Goal: Information Seeking & Learning: Learn about a topic

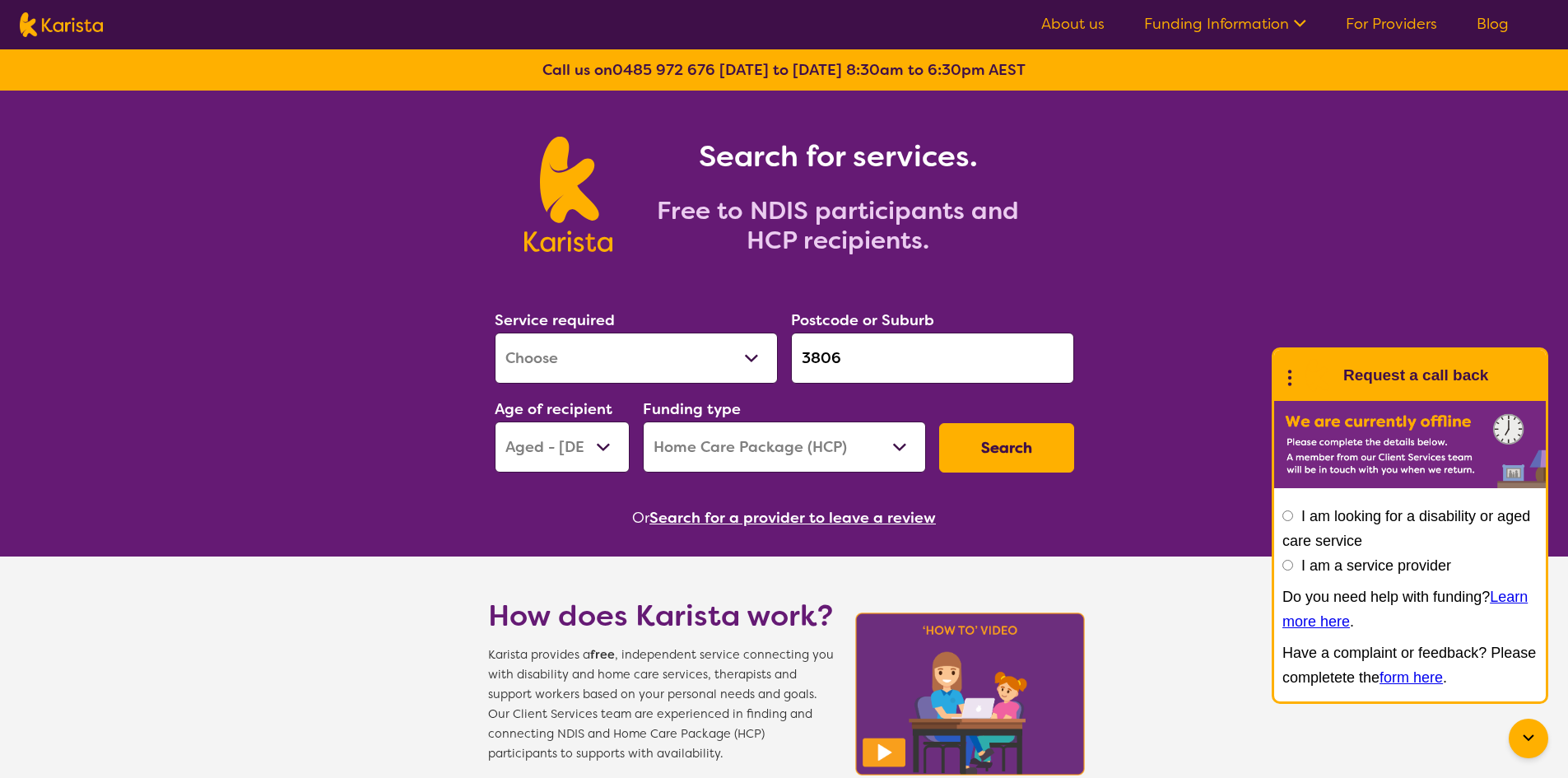
select select "[MEDICAL_DATA]"
select select "AG"
select select "HCP"
click at [850, 356] on input "3806" at bounding box center [932, 358] width 283 height 51
drag, startPoint x: 850, startPoint y: 356, endPoint x: 756, endPoint y: 360, distance: 94.1
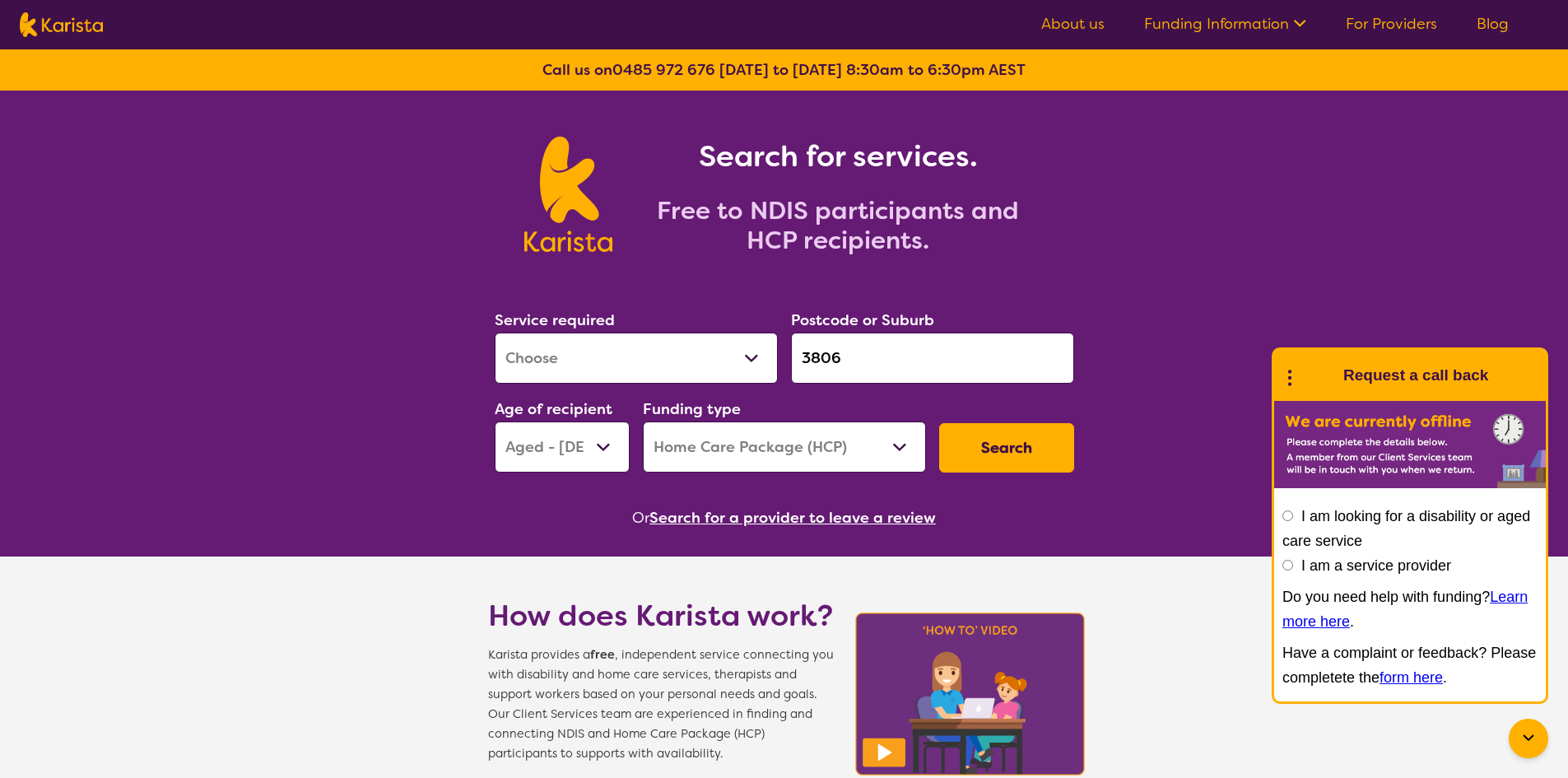
click at [756, 360] on div "Service required Allied Health Assistant Assessment ([MEDICAL_DATA] or [MEDICAL…" at bounding box center [784, 389] width 593 height 178
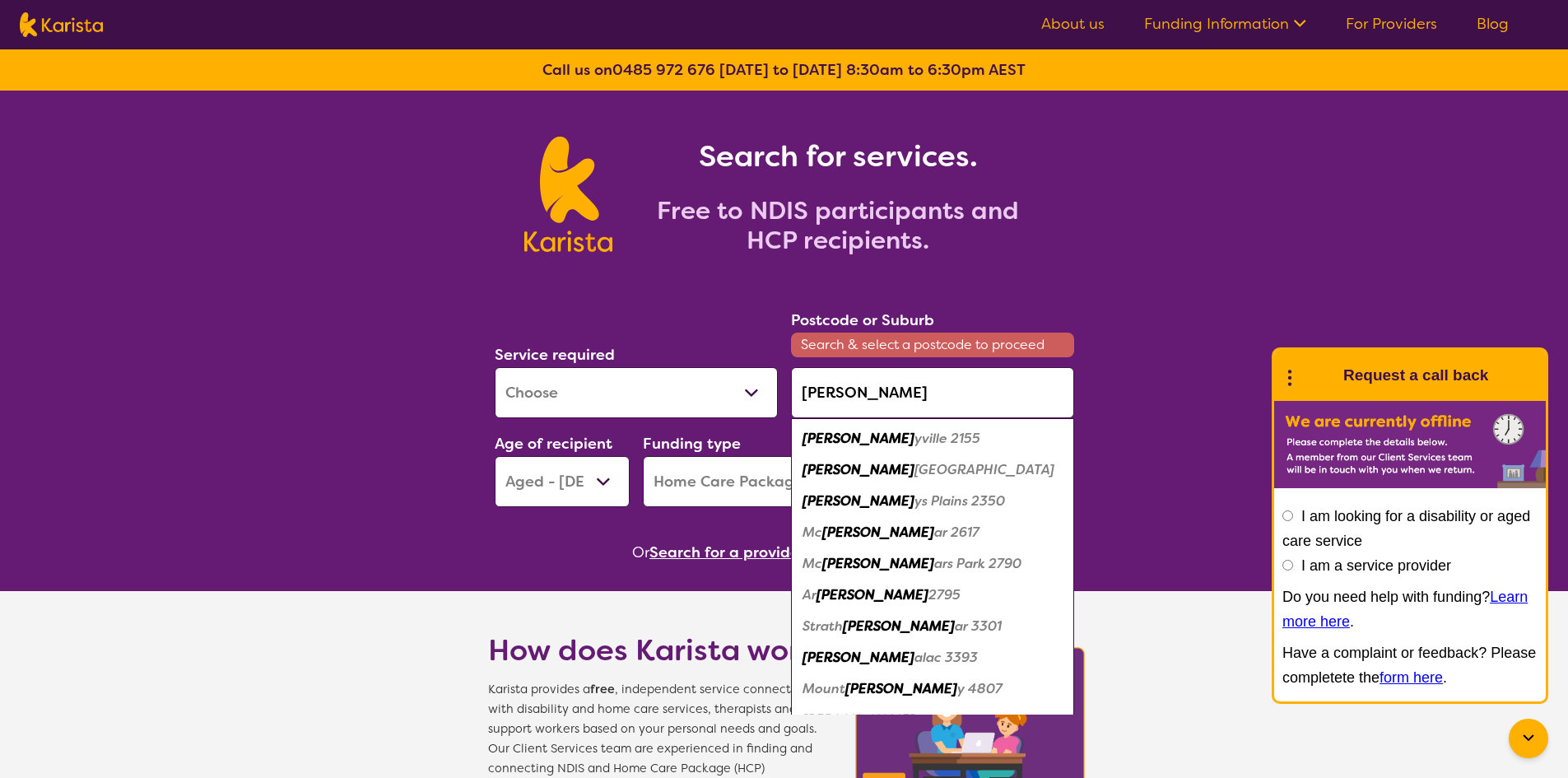
click at [914, 441] on em "yville 2155" at bounding box center [947, 438] width 66 height 18
type input "2155"
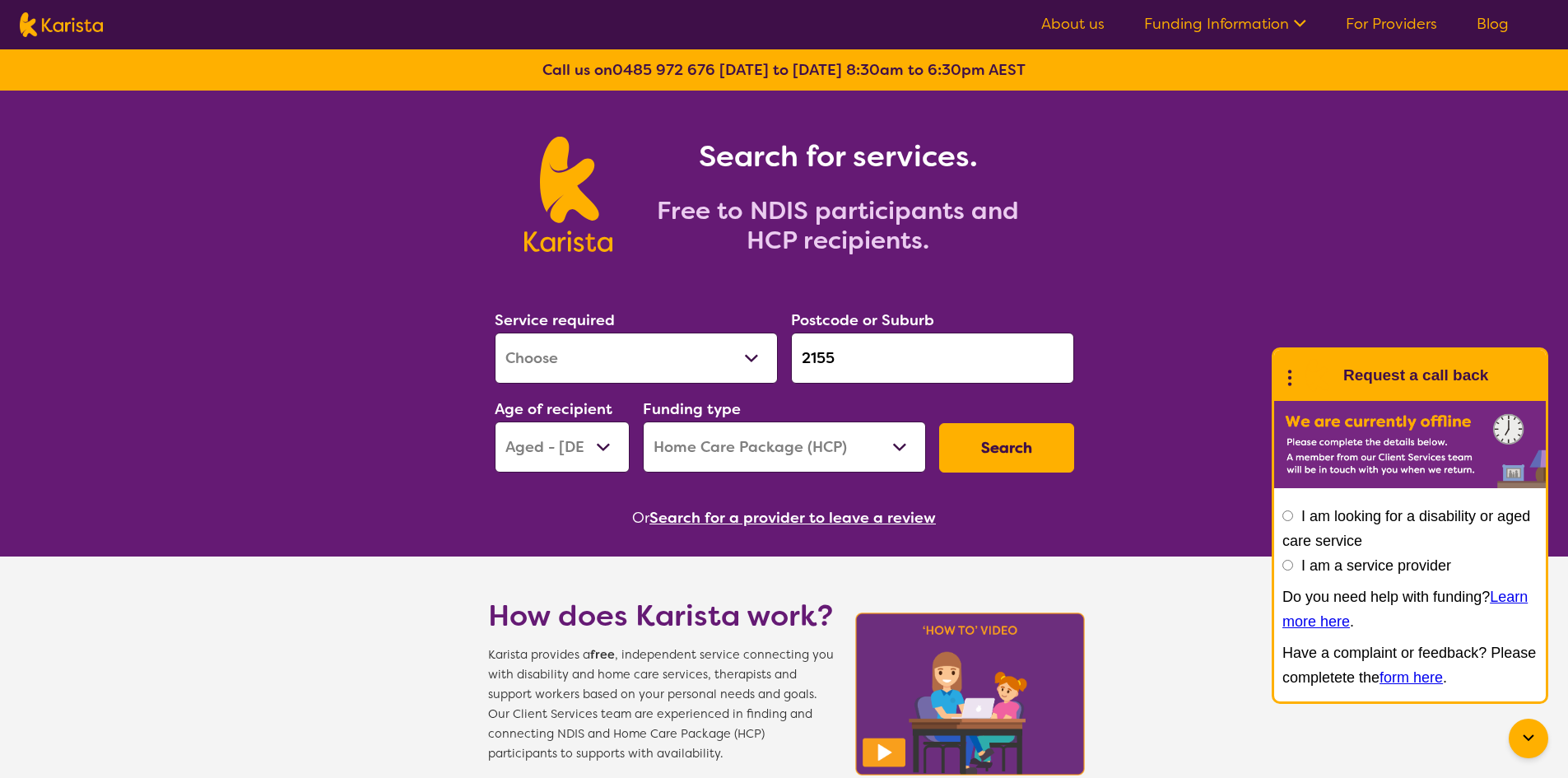
click at [717, 448] on select "Home Care Package (HCP) National Disability Insurance Scheme (NDIS) I don't know" at bounding box center [784, 447] width 283 height 51
select select "NDIS"
click at [642, 422] on select "Home Care Package (HCP) National Disability Insurance Scheme (NDIS) I don't know" at bounding box center [784, 447] width 283 height 51
click at [836, 360] on input "2155" at bounding box center [932, 358] width 283 height 51
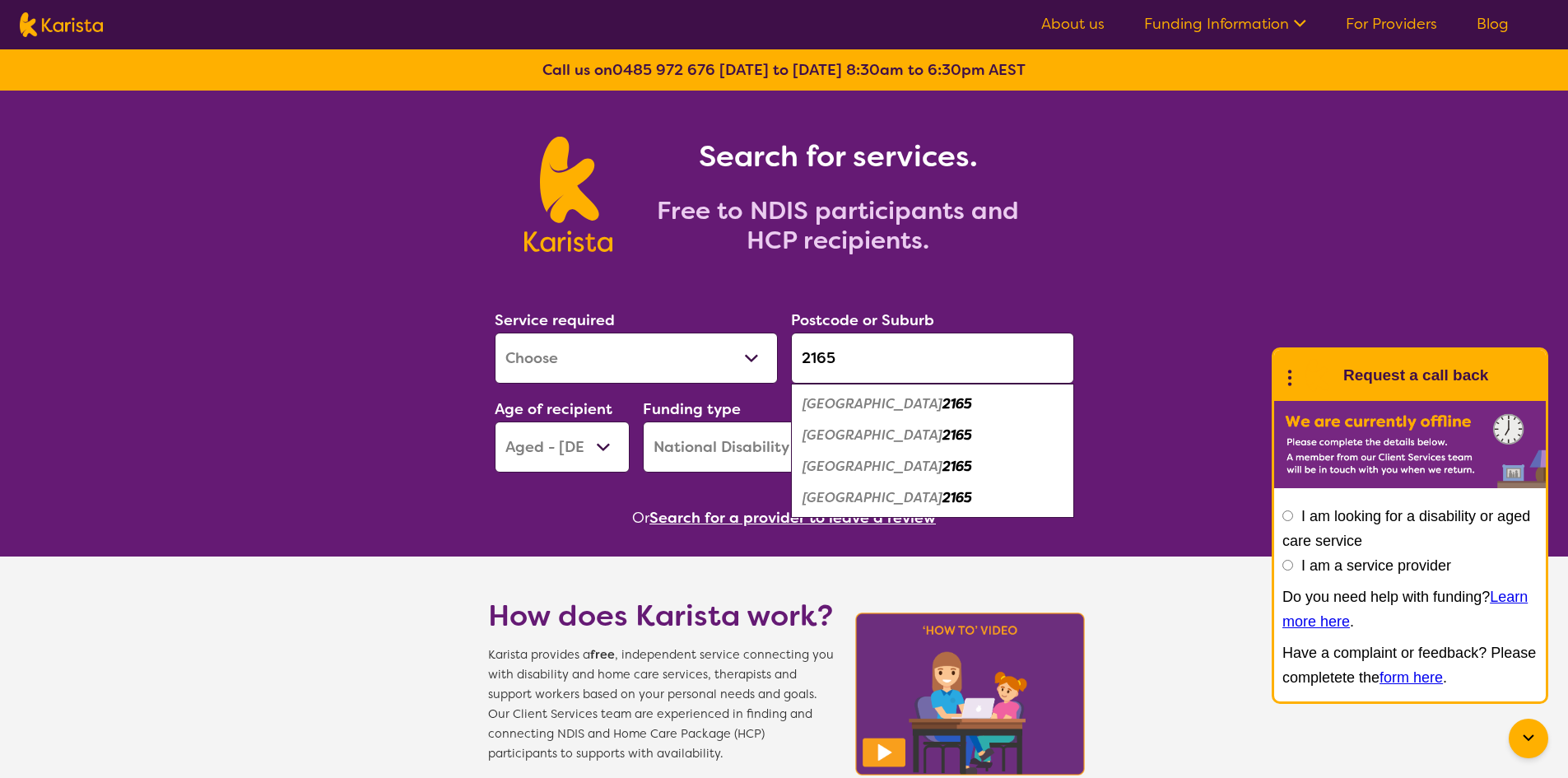
type input "2165"
click at [942, 403] on em "2165" at bounding box center [957, 404] width 29 height 18
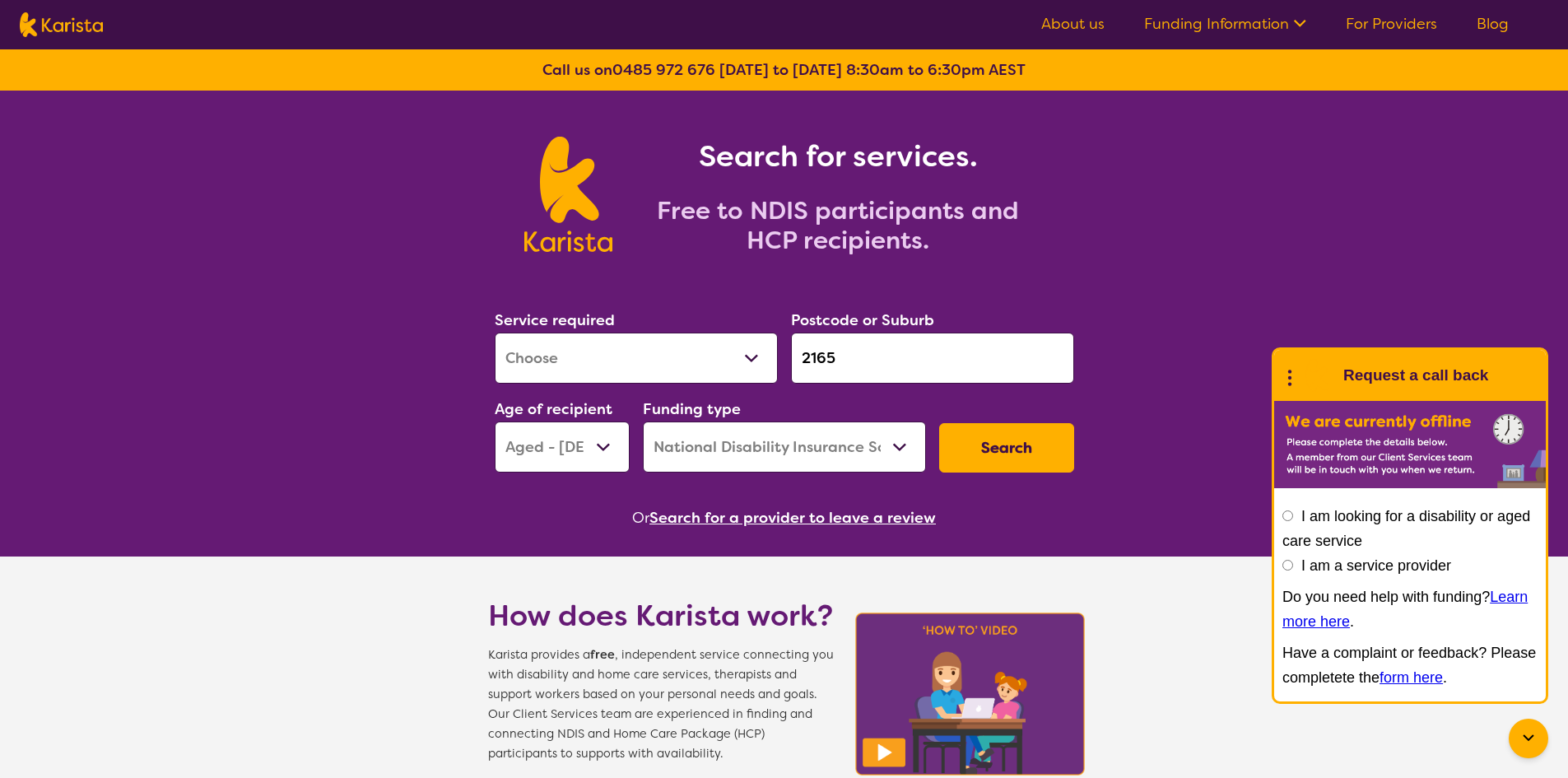
click at [1020, 453] on button "Search" at bounding box center [1006, 448] width 135 height 50
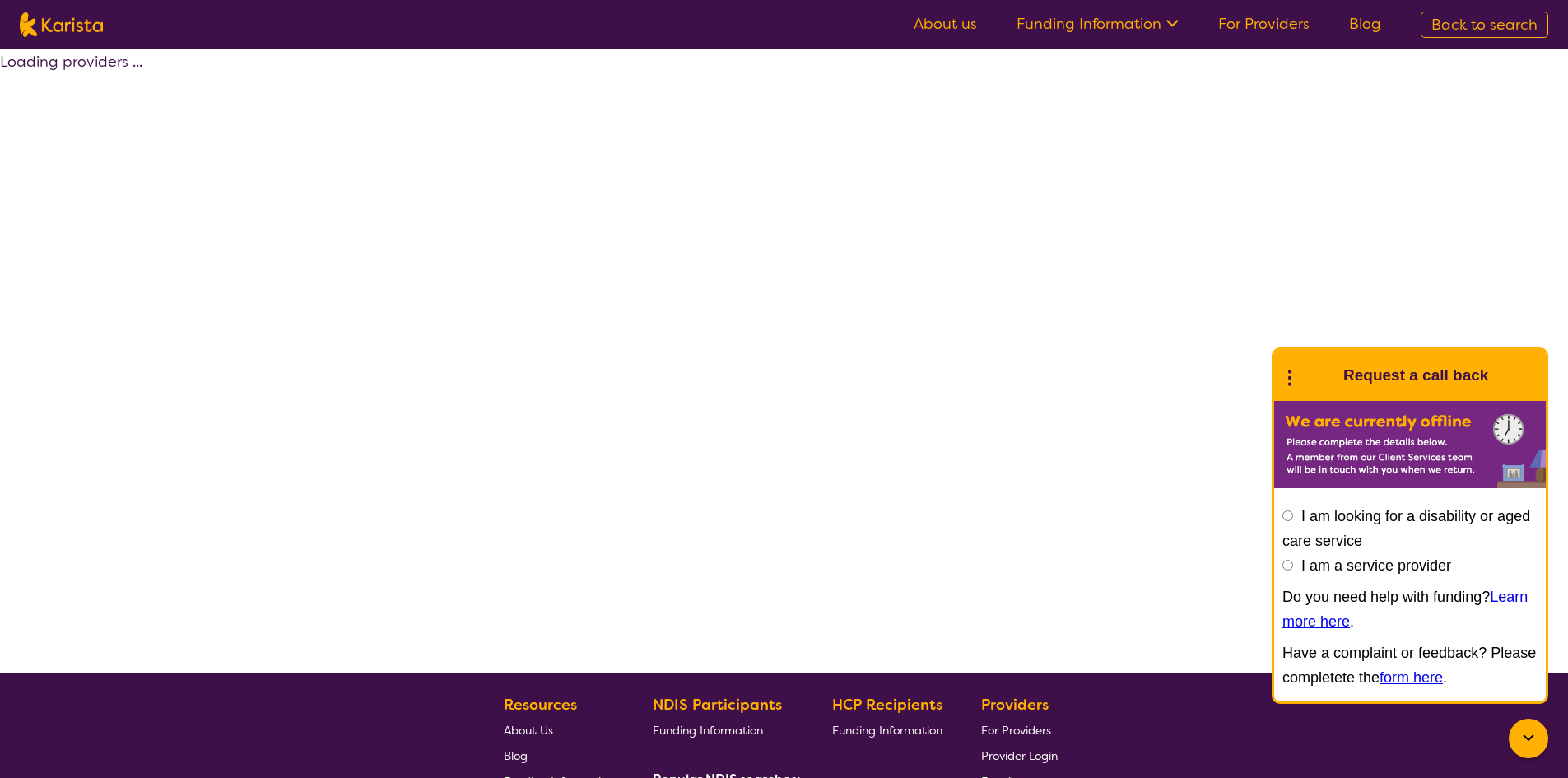
select select "by_score"
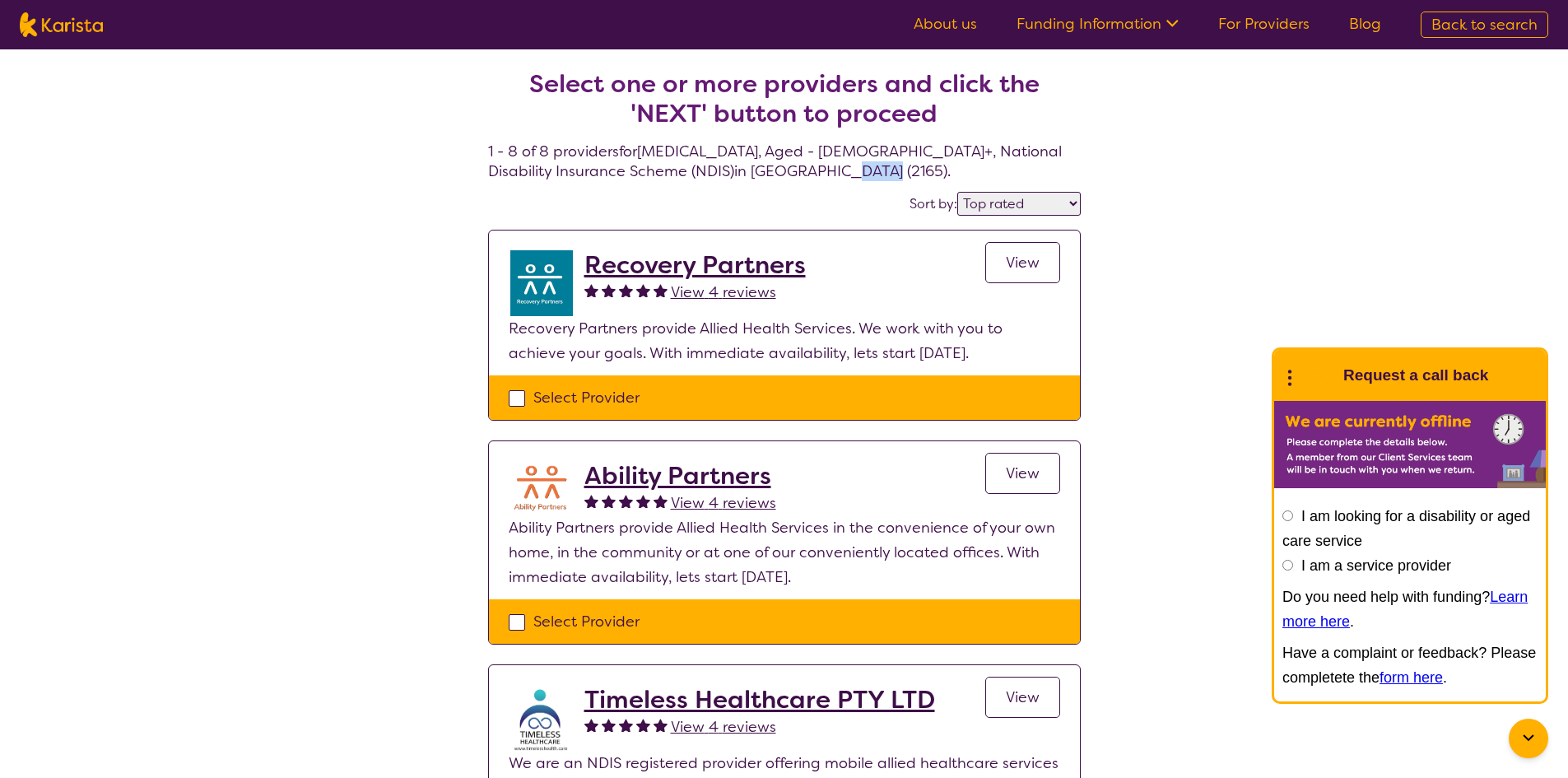
drag, startPoint x: 786, startPoint y: 170, endPoint x: 749, endPoint y: 169, distance: 37.0
click at [749, 169] on h4 "Select one or more providers and click the 'NEXT' button to proceed 1 - 8 of 8 …" at bounding box center [784, 105] width 593 height 152
copy h4 "2165)"
